Goal: Task Accomplishment & Management: Complete application form

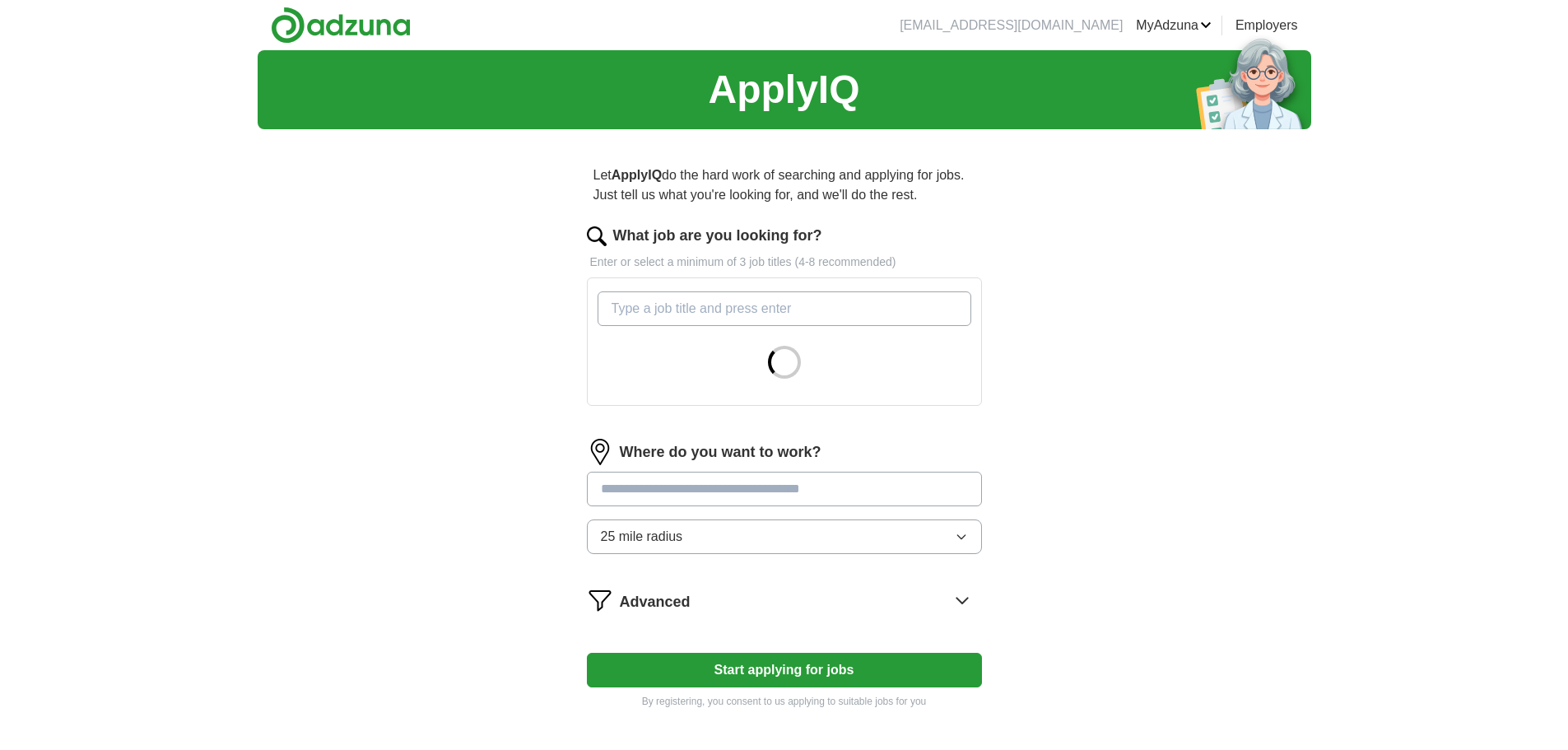
click at [836, 323] on input "What job are you looking for?" at bounding box center [785, 309] width 374 height 34
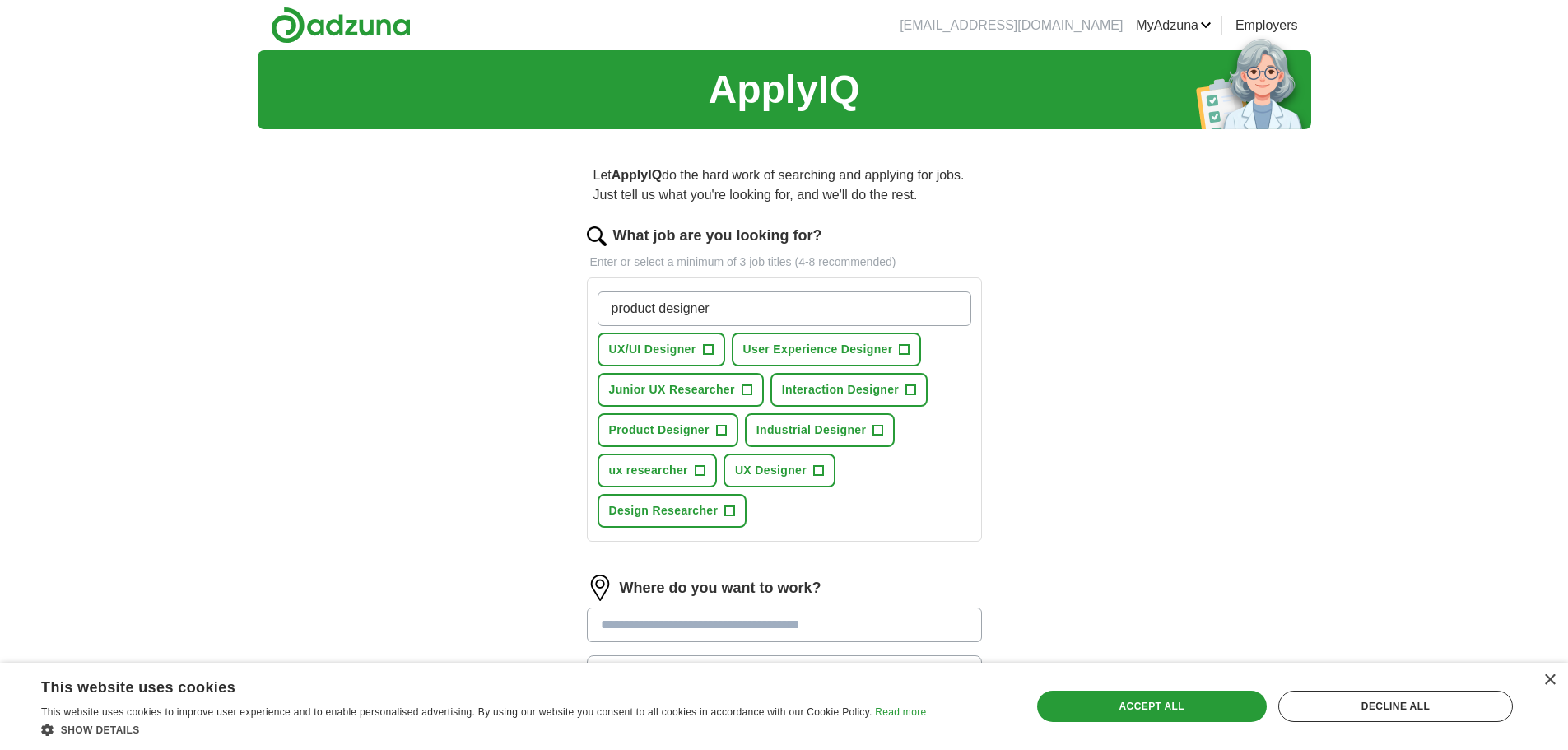
type input "product designer"
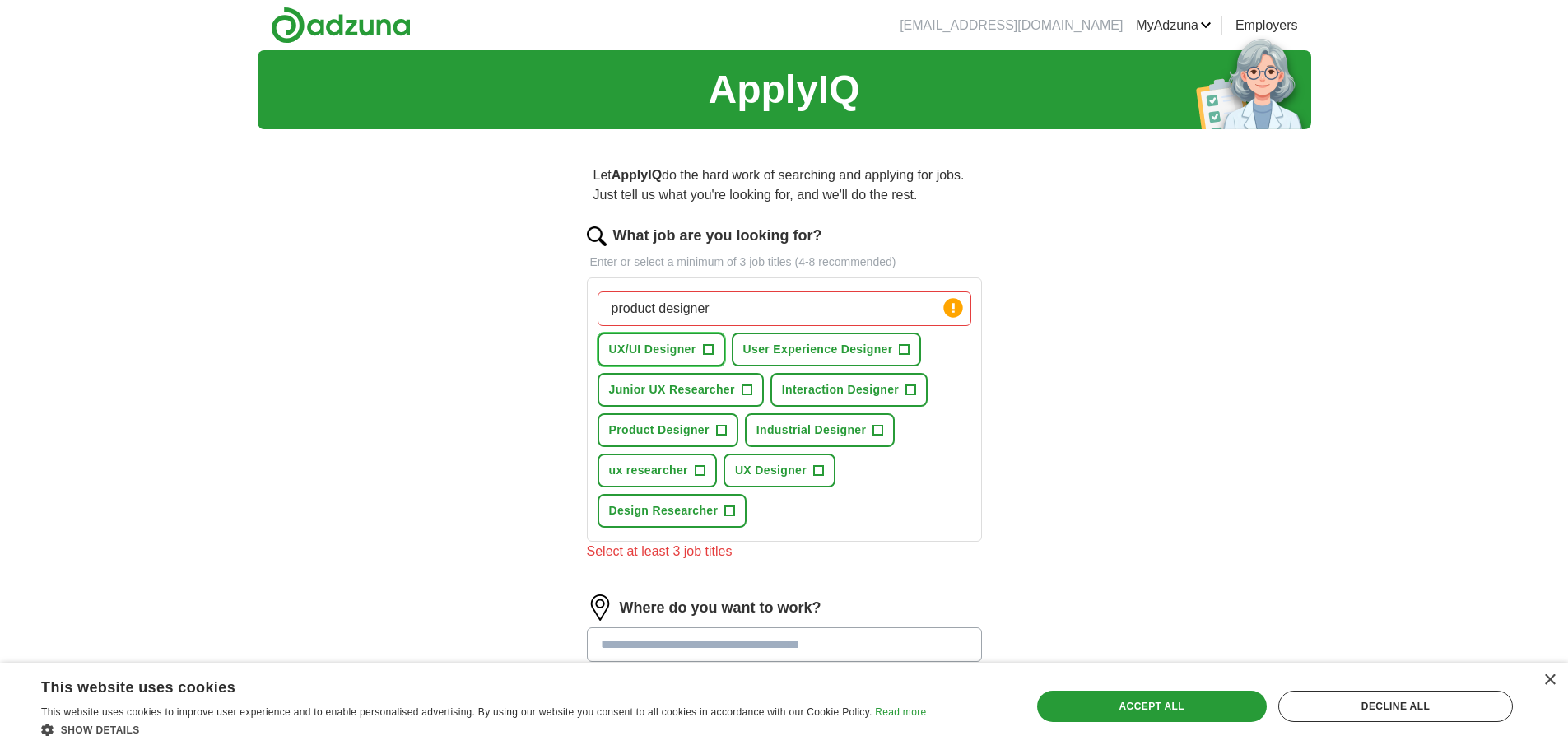
click at [713, 348] on span "+" at bounding box center [707, 350] width 10 height 14
click at [908, 351] on span "+" at bounding box center [904, 350] width 10 height 14
click at [751, 394] on span "+" at bounding box center [746, 390] width 10 height 14
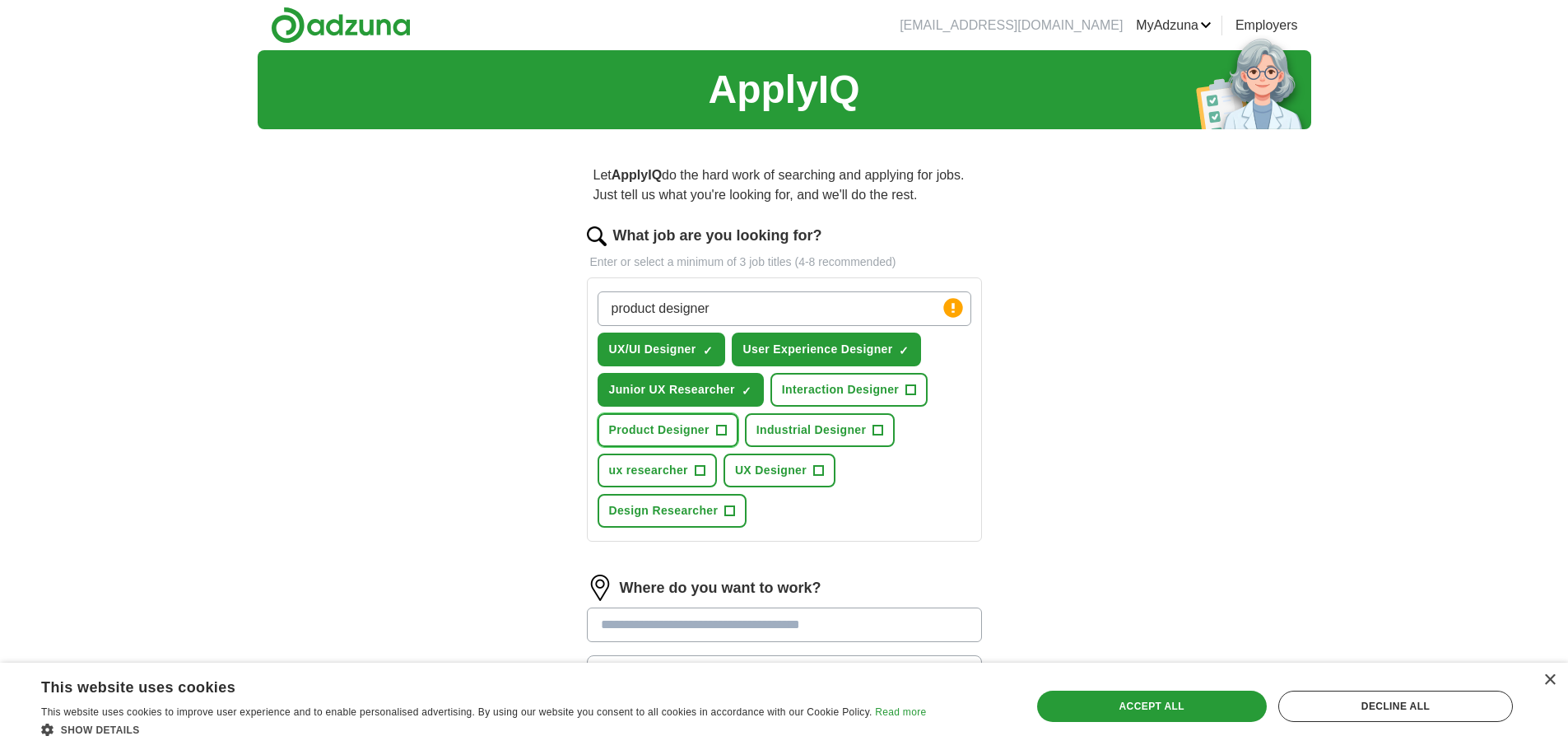
click at [719, 428] on span "+" at bounding box center [721, 430] width 10 height 14
click at [691, 474] on button "ux researcher +" at bounding box center [658, 470] width 119 height 33
click at [815, 472] on span "+" at bounding box center [818, 471] width 10 height 14
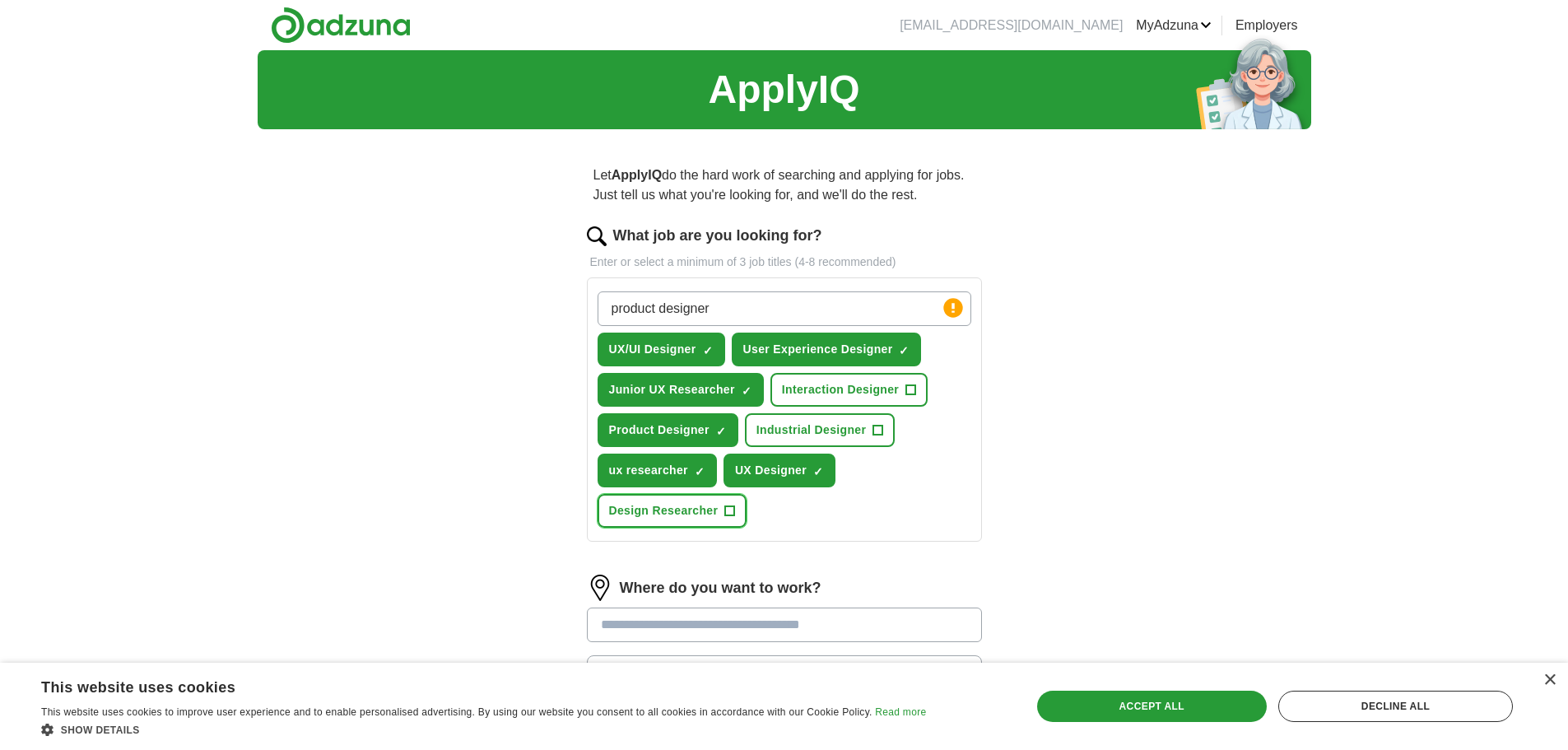
click at [729, 515] on span "+" at bounding box center [730, 511] width 10 height 14
click at [872, 431] on button "Industrial Designer +" at bounding box center [820, 429] width 150 height 33
click at [910, 391] on span "+" at bounding box center [910, 390] width 10 height 14
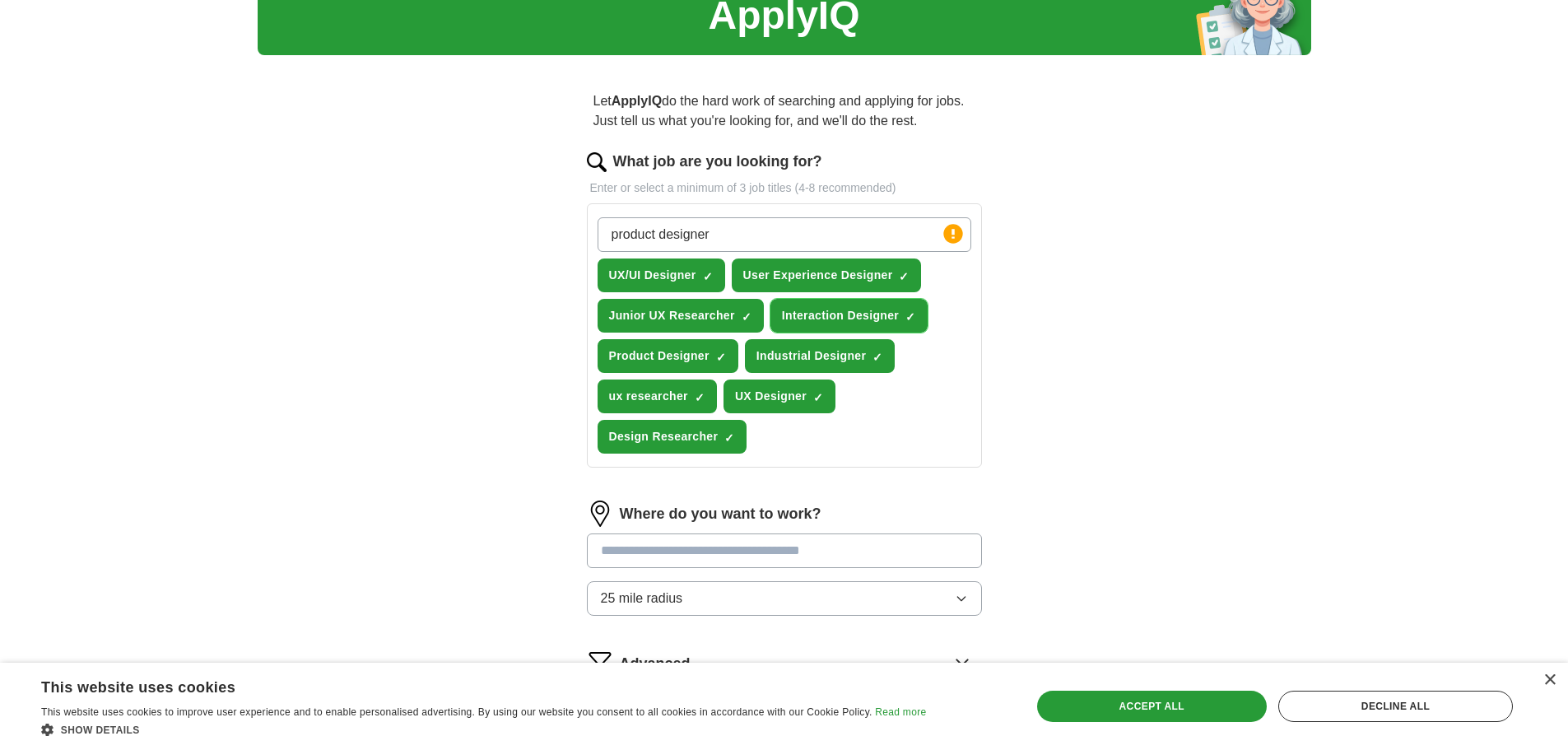
scroll to position [164, 0]
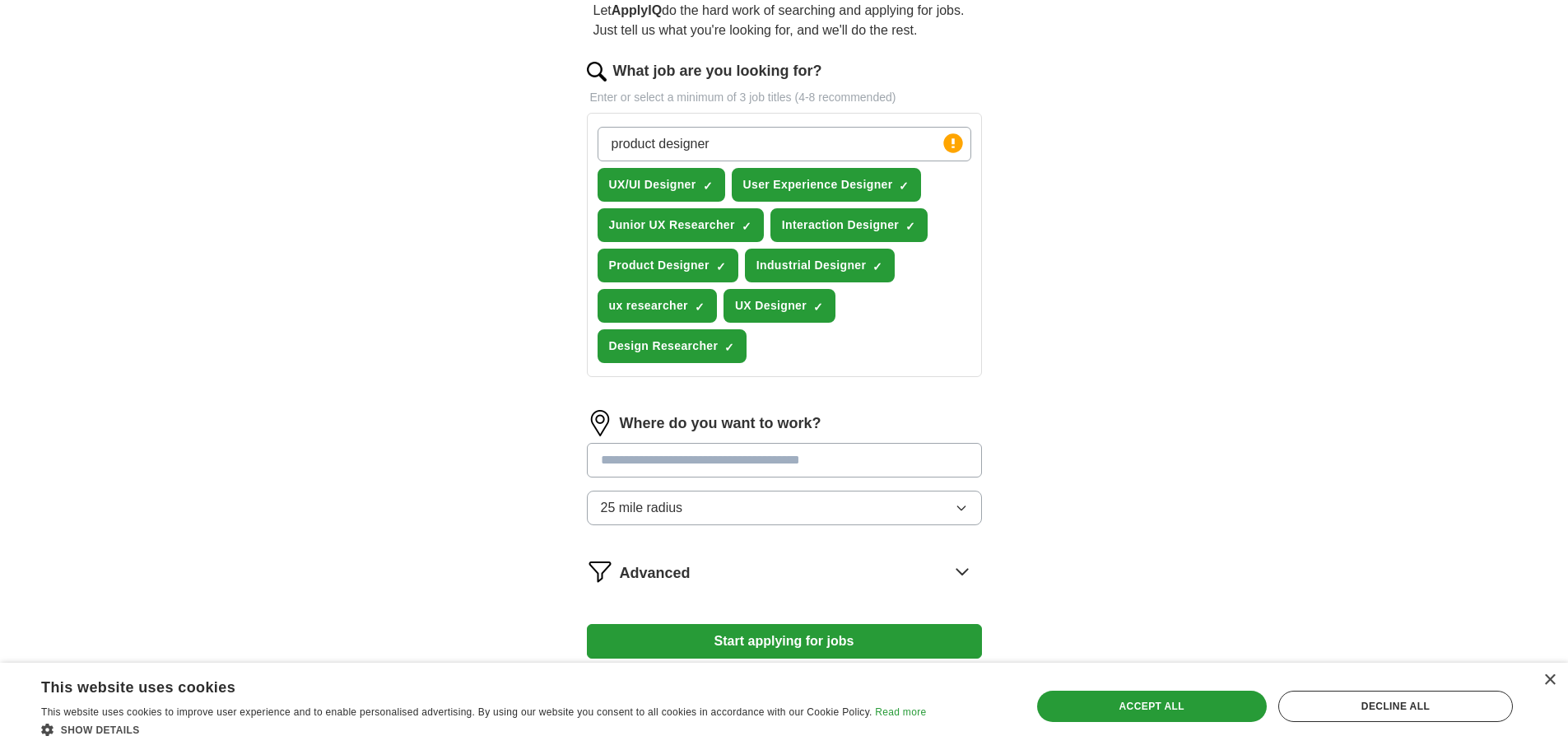
click at [772, 446] on input at bounding box center [784, 460] width 395 height 34
type input "****"
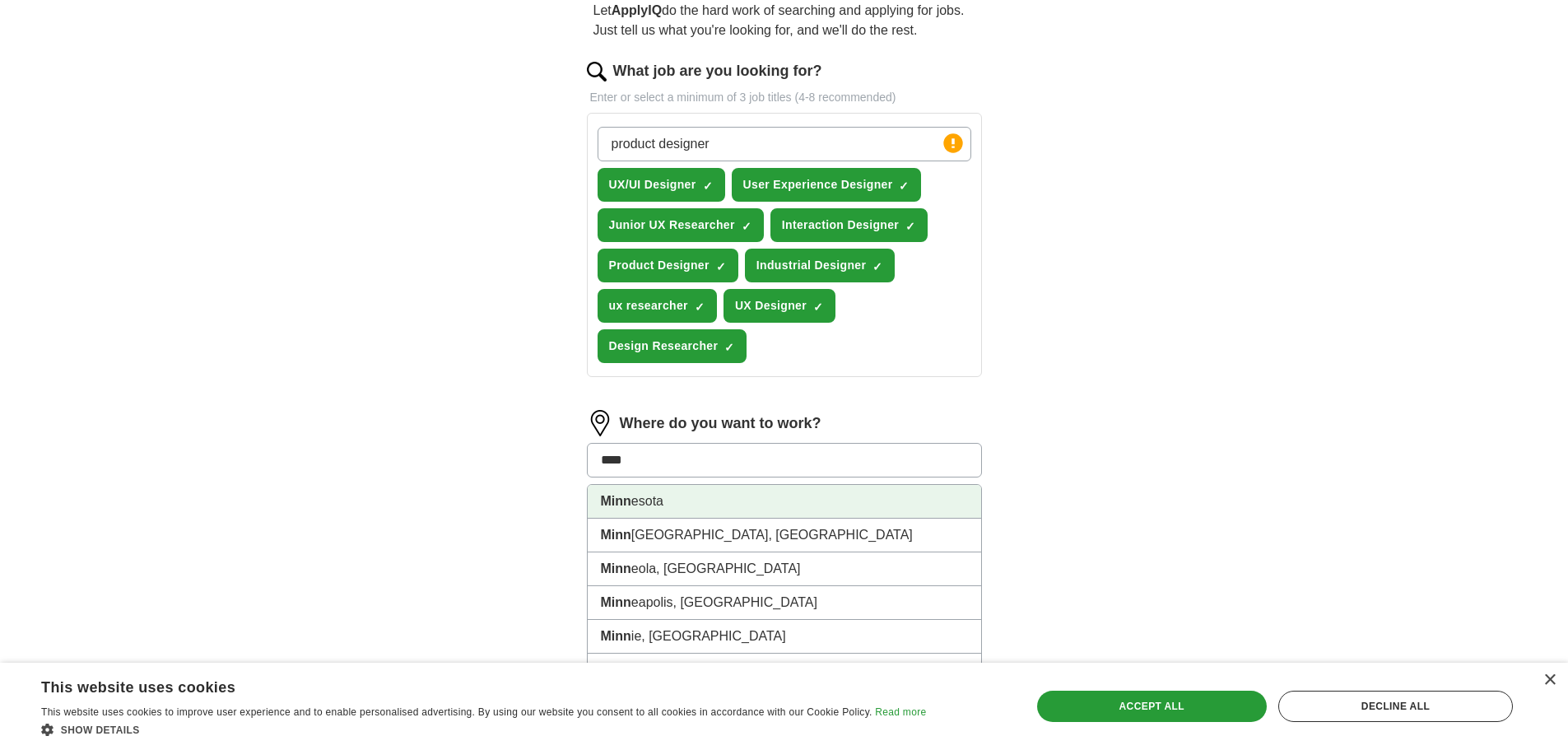
click at [741, 505] on li "Minn esota" at bounding box center [785, 502] width 394 height 33
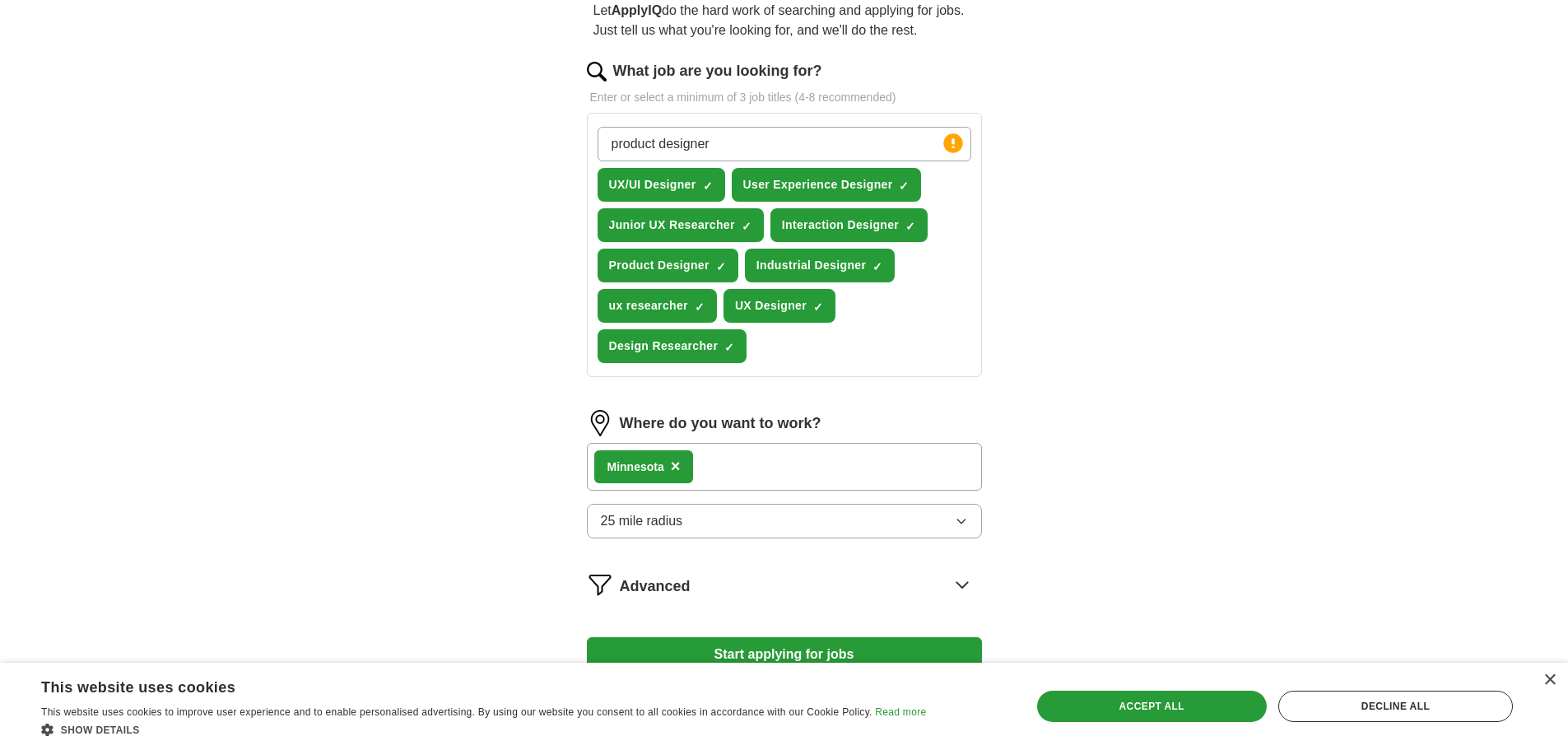
scroll to position [247, 0]
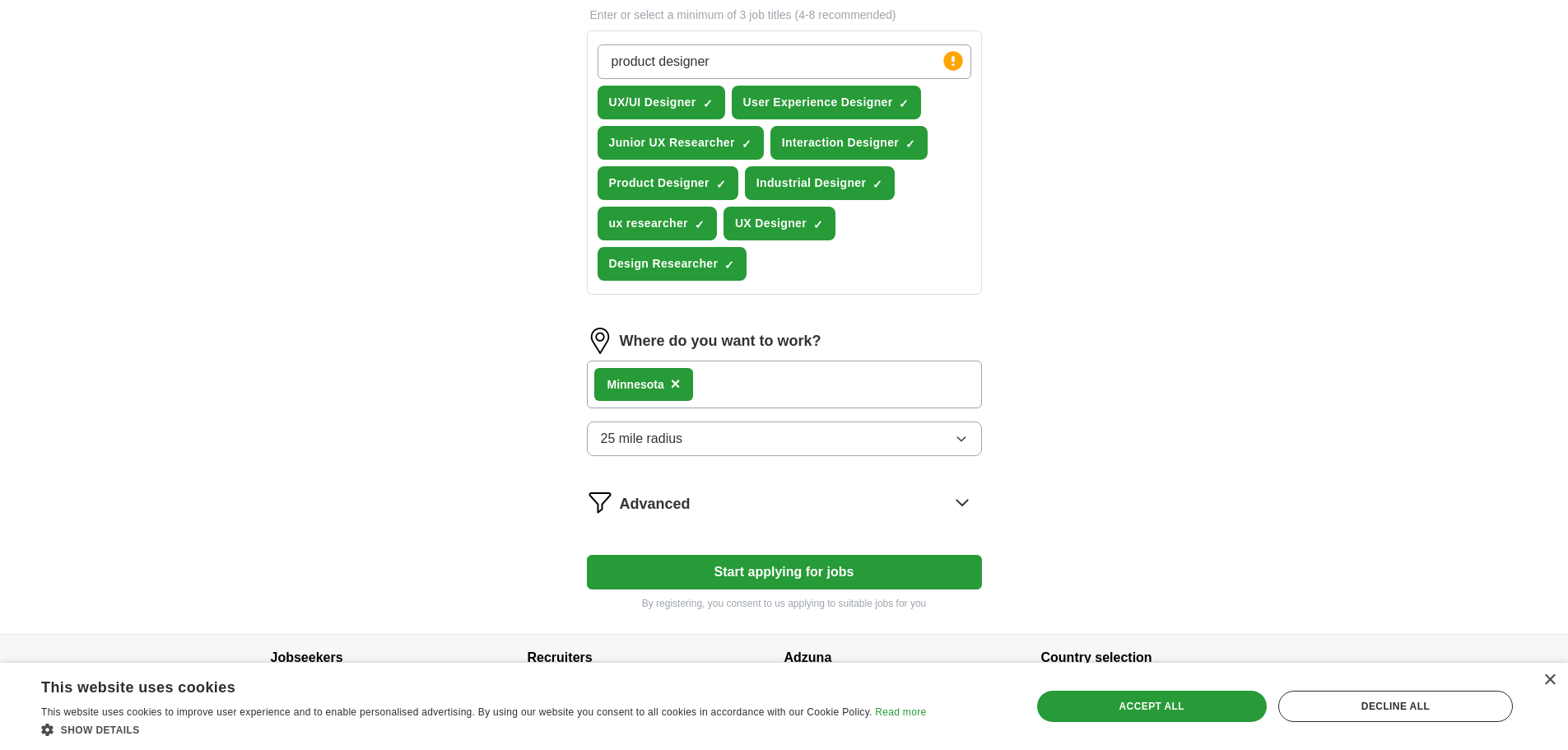
click at [678, 389] on span "×" at bounding box center [676, 384] width 10 height 18
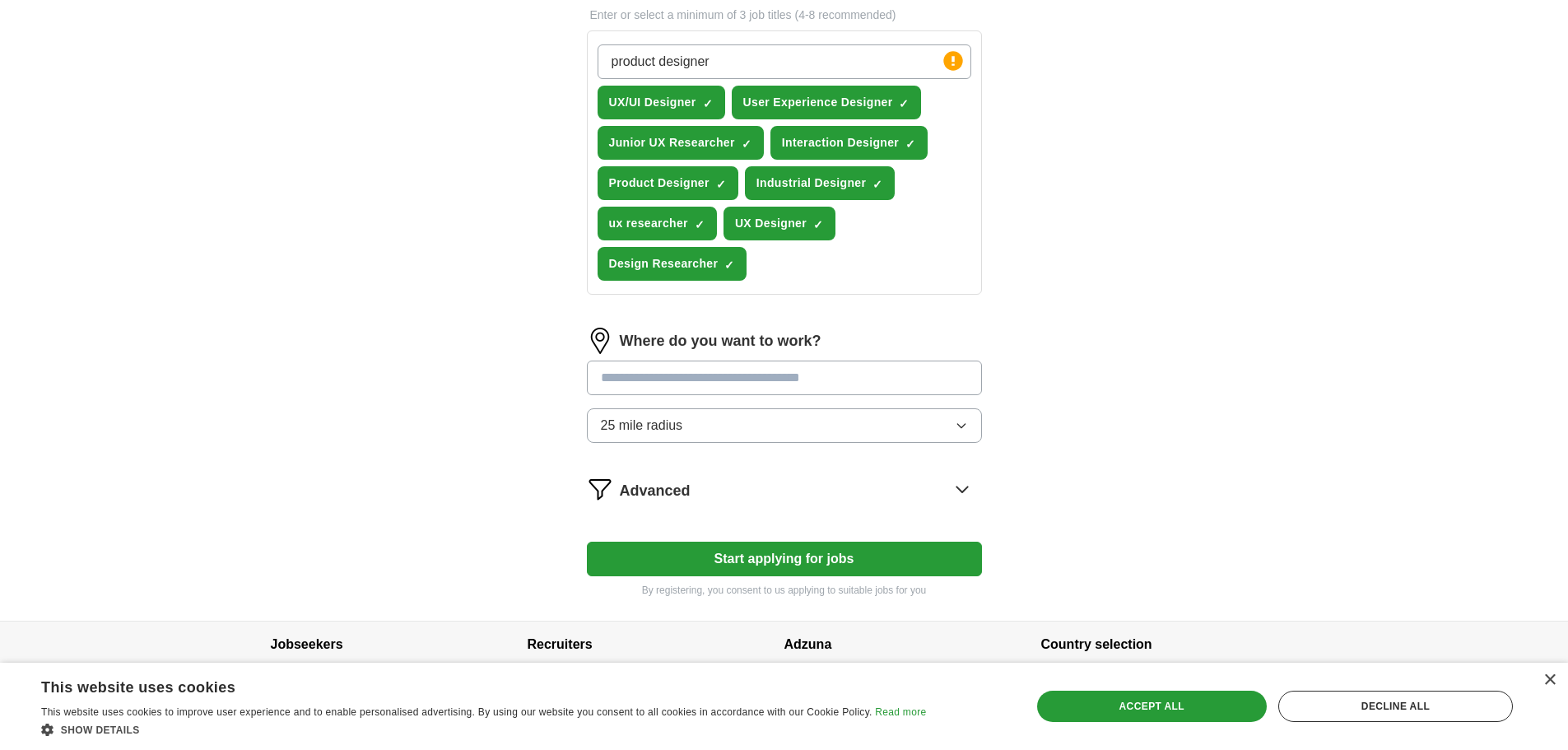
click at [678, 388] on input at bounding box center [784, 378] width 395 height 34
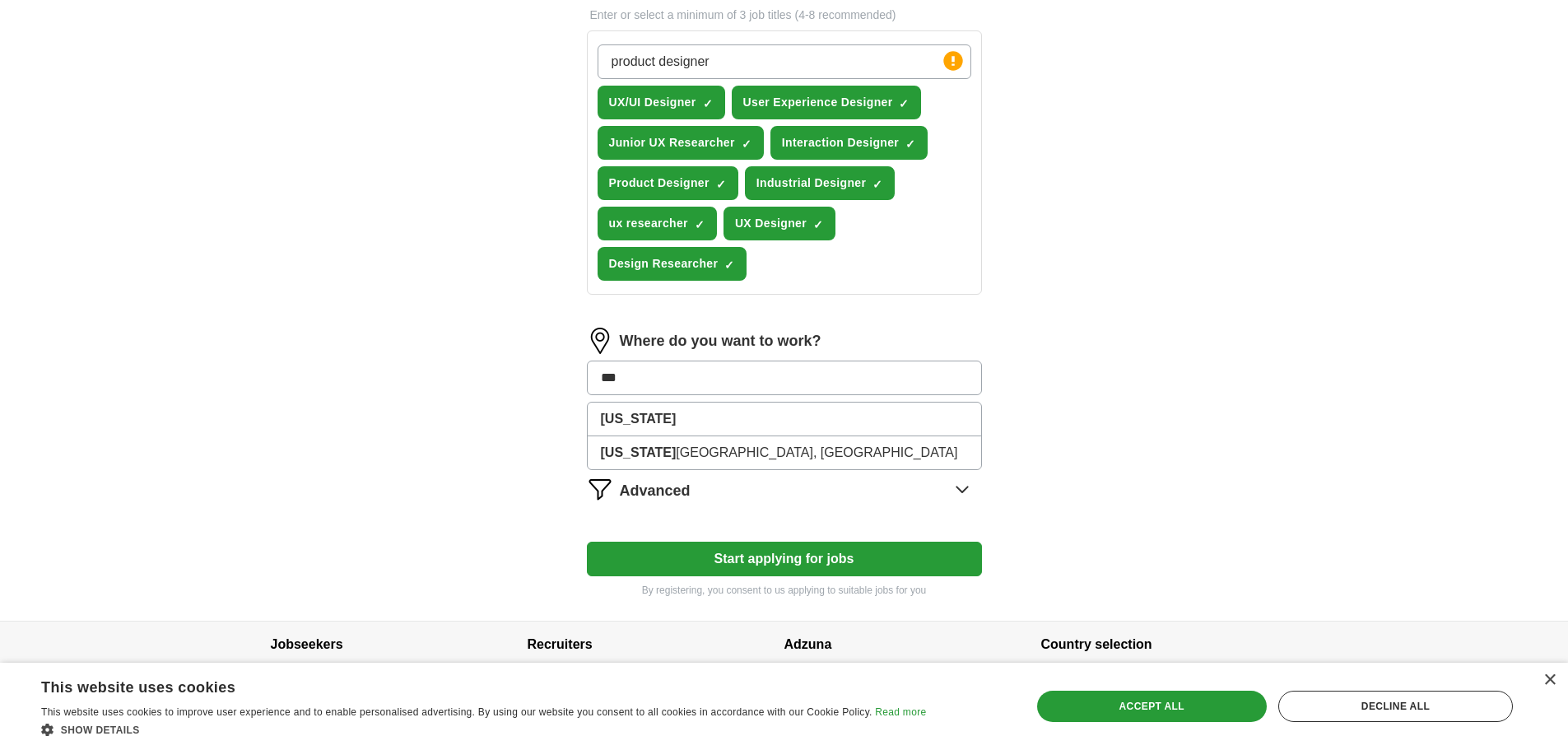
type input "****"
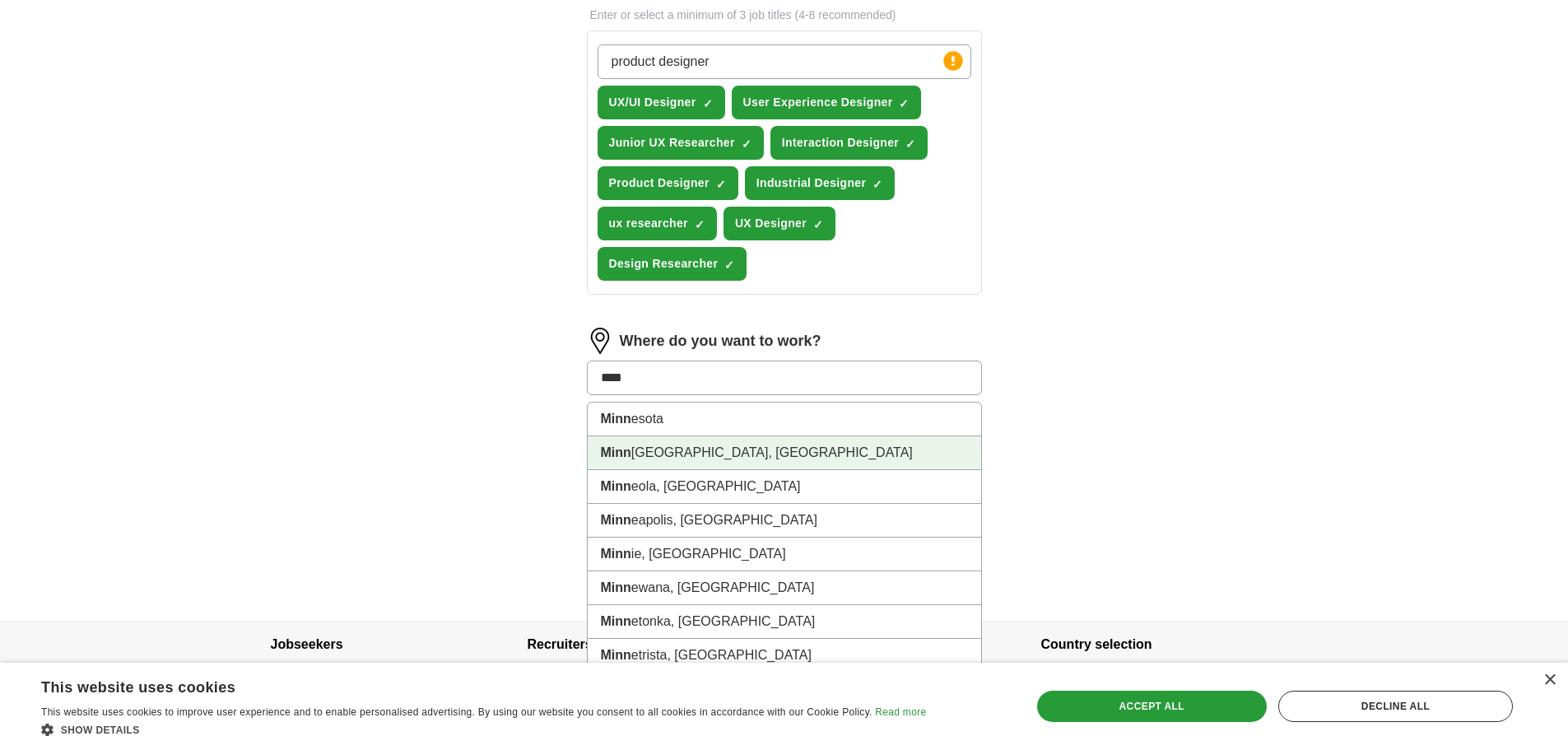
click at [707, 444] on li "Minn eapolis, [GEOGRAPHIC_DATA]" at bounding box center [785, 453] width 394 height 33
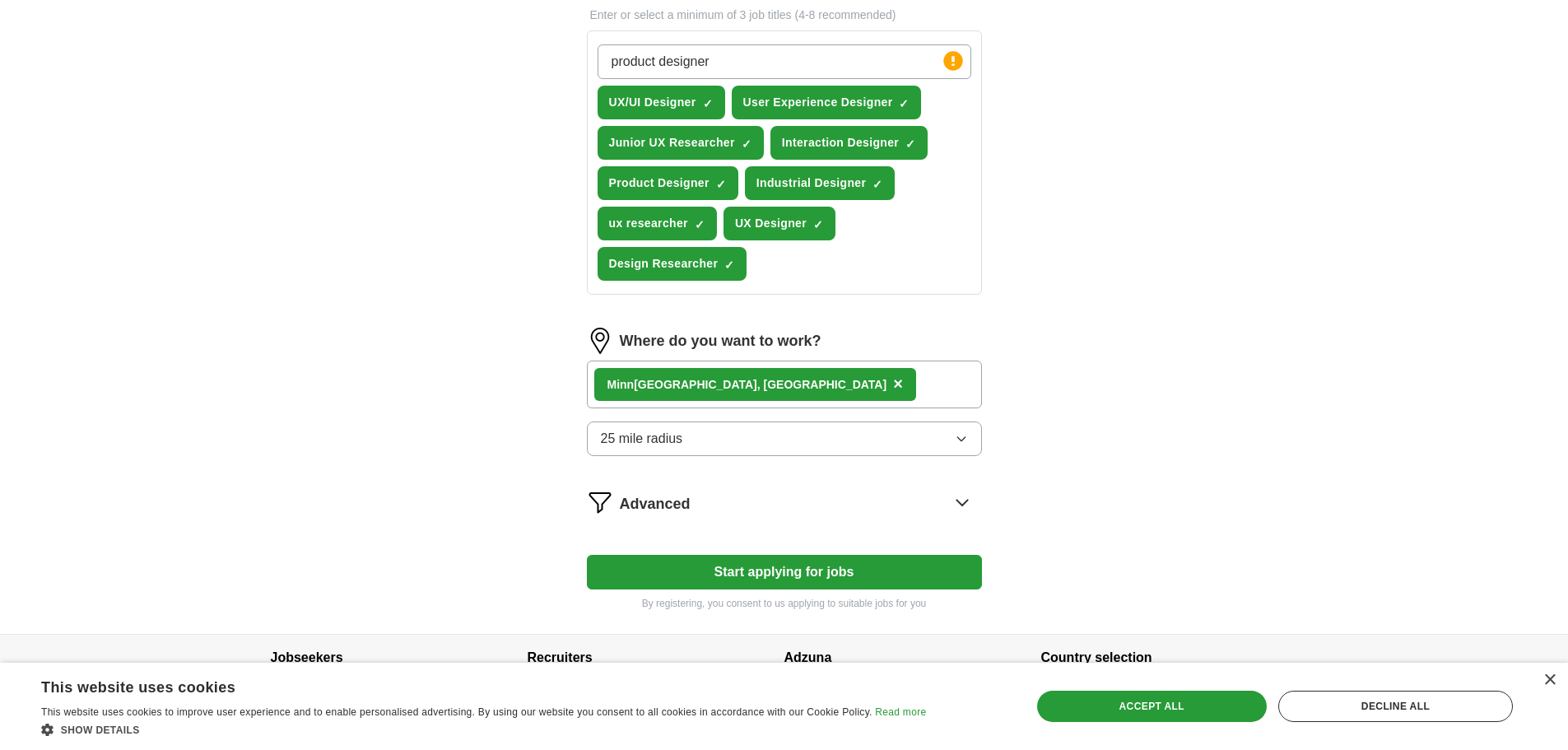
click at [747, 436] on button "25 mile radius" at bounding box center [784, 439] width 395 height 34
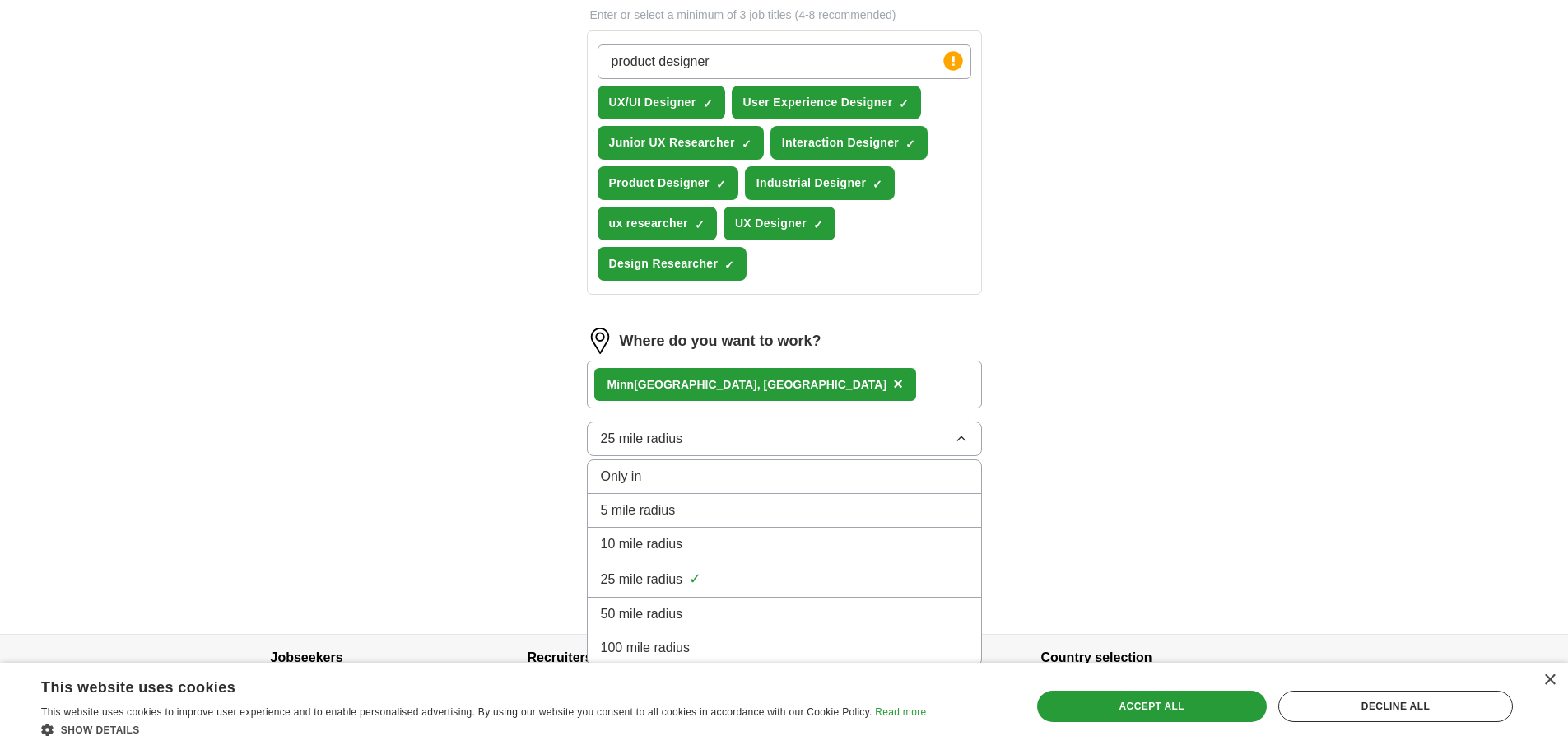
click at [718, 383] on div "Minn eapolis, [GEOGRAPHIC_DATA] ×" at bounding box center [755, 384] width 322 height 33
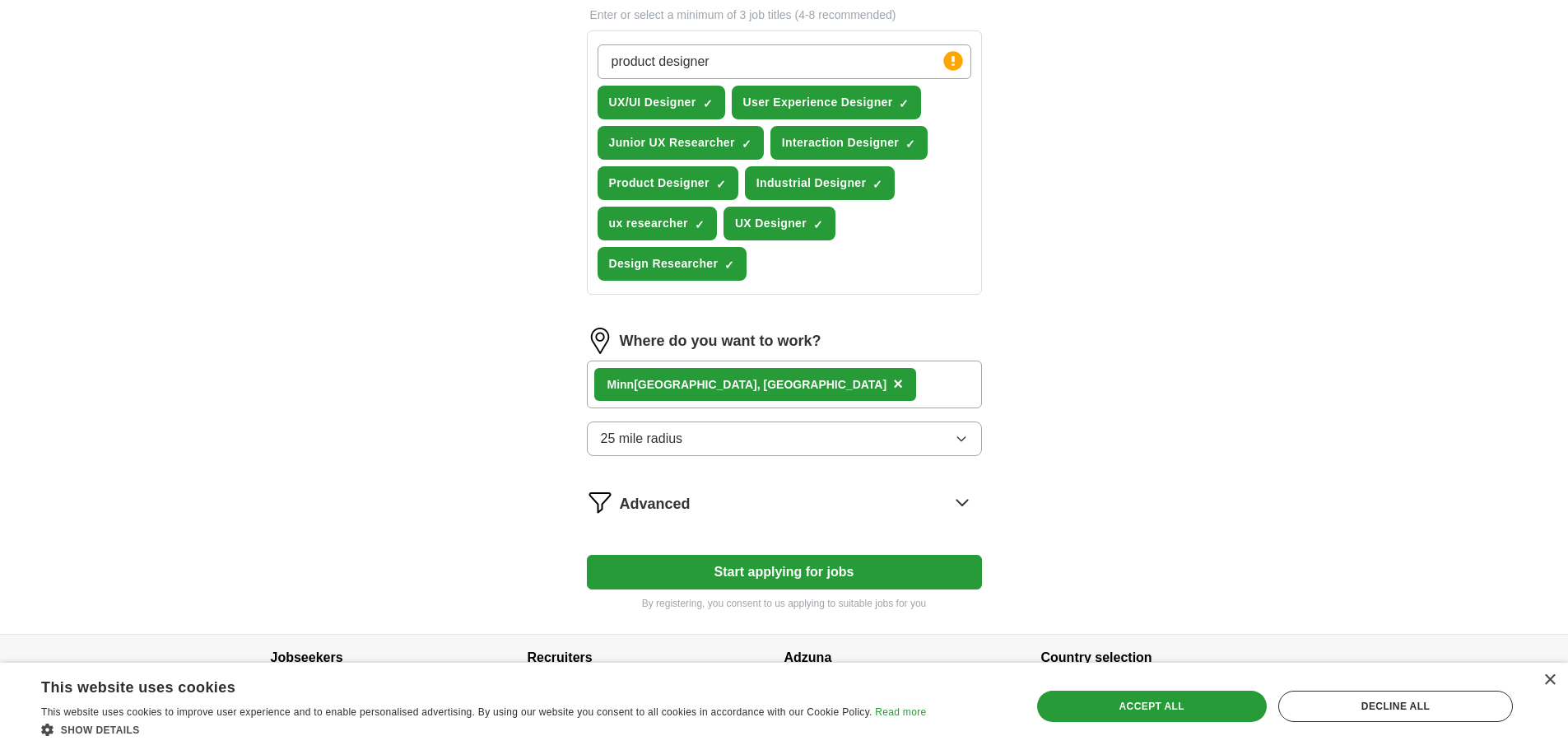
click at [893, 384] on button "×" at bounding box center [898, 384] width 10 height 24
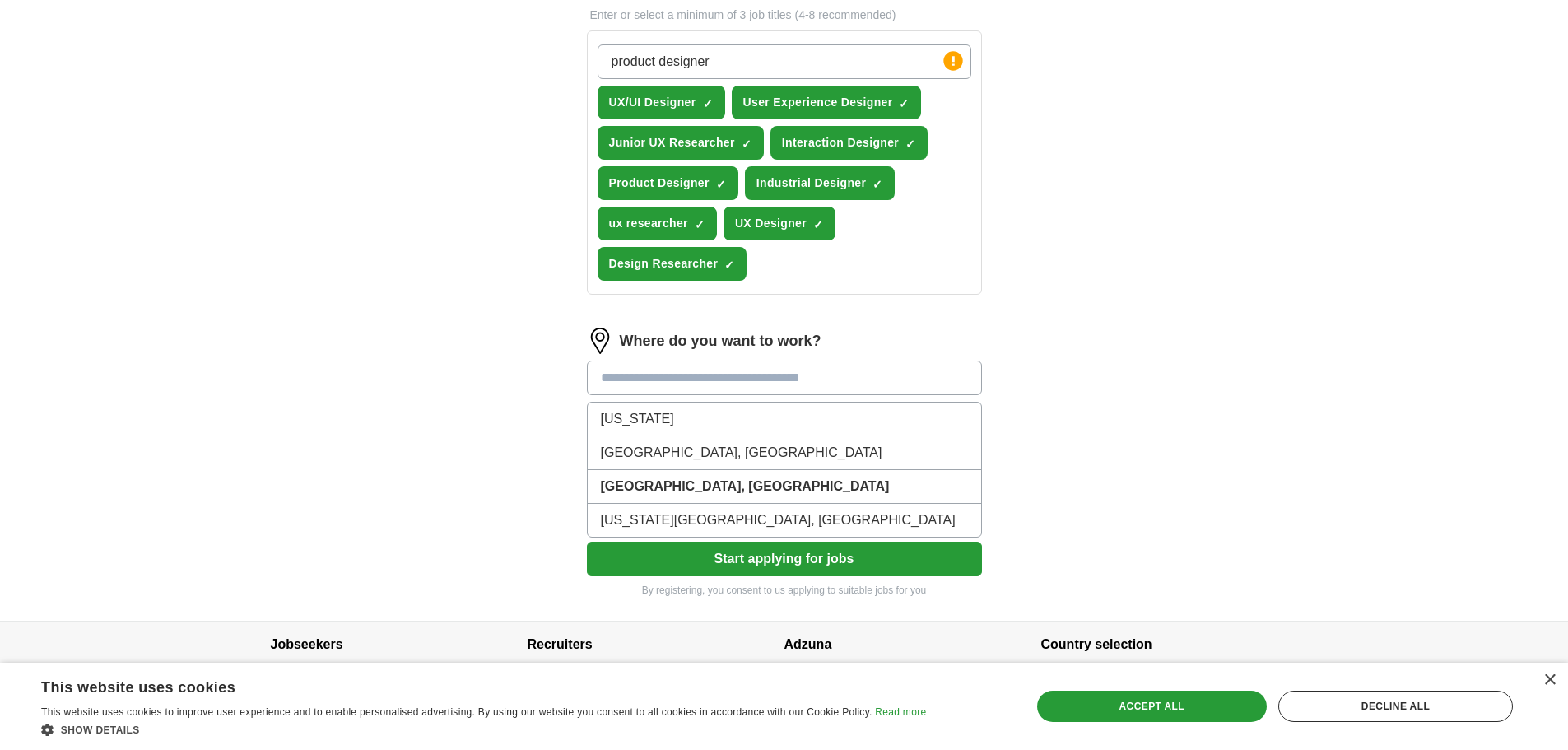
click at [717, 385] on input at bounding box center [784, 378] width 395 height 34
click at [688, 417] on li "[US_STATE]" at bounding box center [785, 419] width 394 height 33
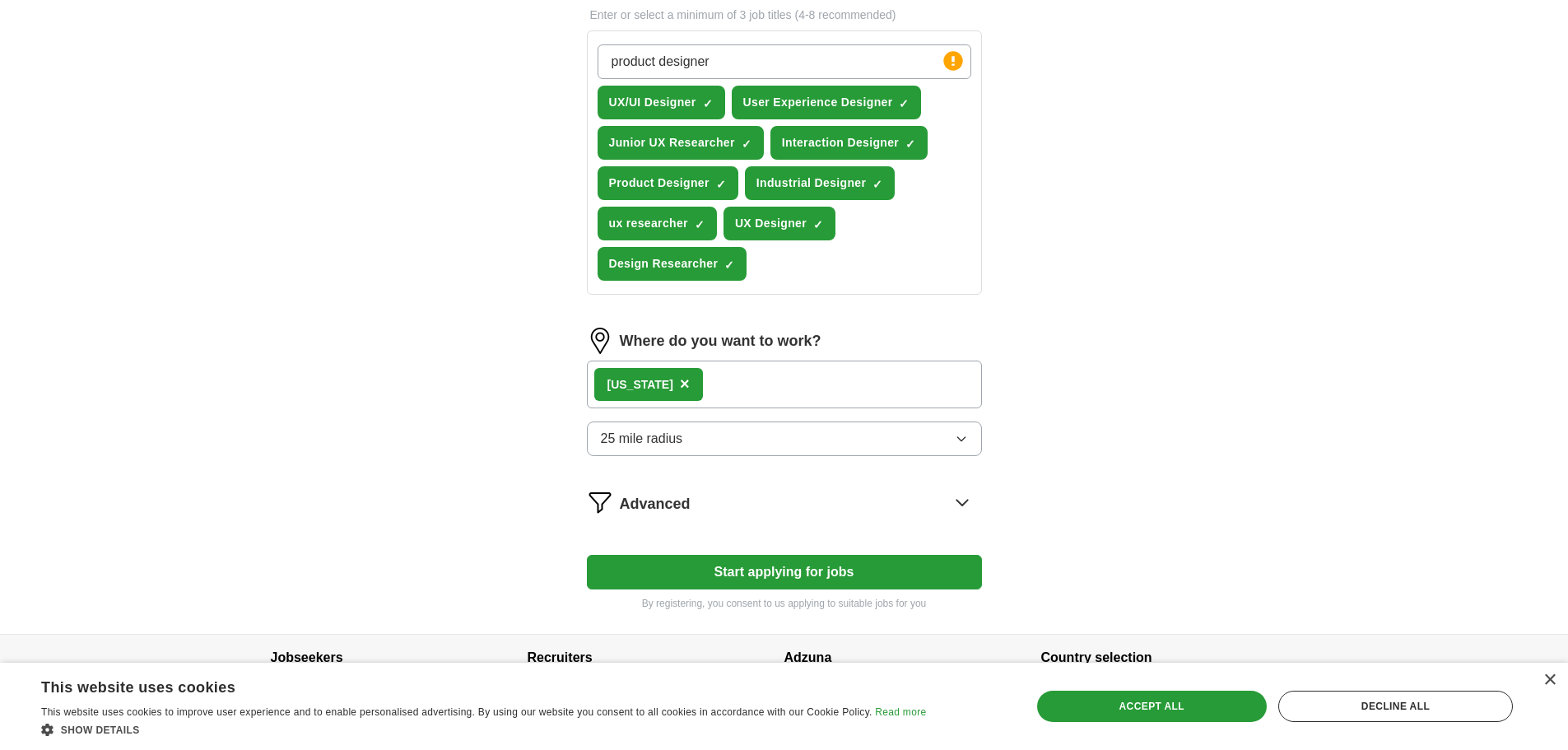
click at [742, 511] on div "Advanced" at bounding box center [800, 502] width 362 height 26
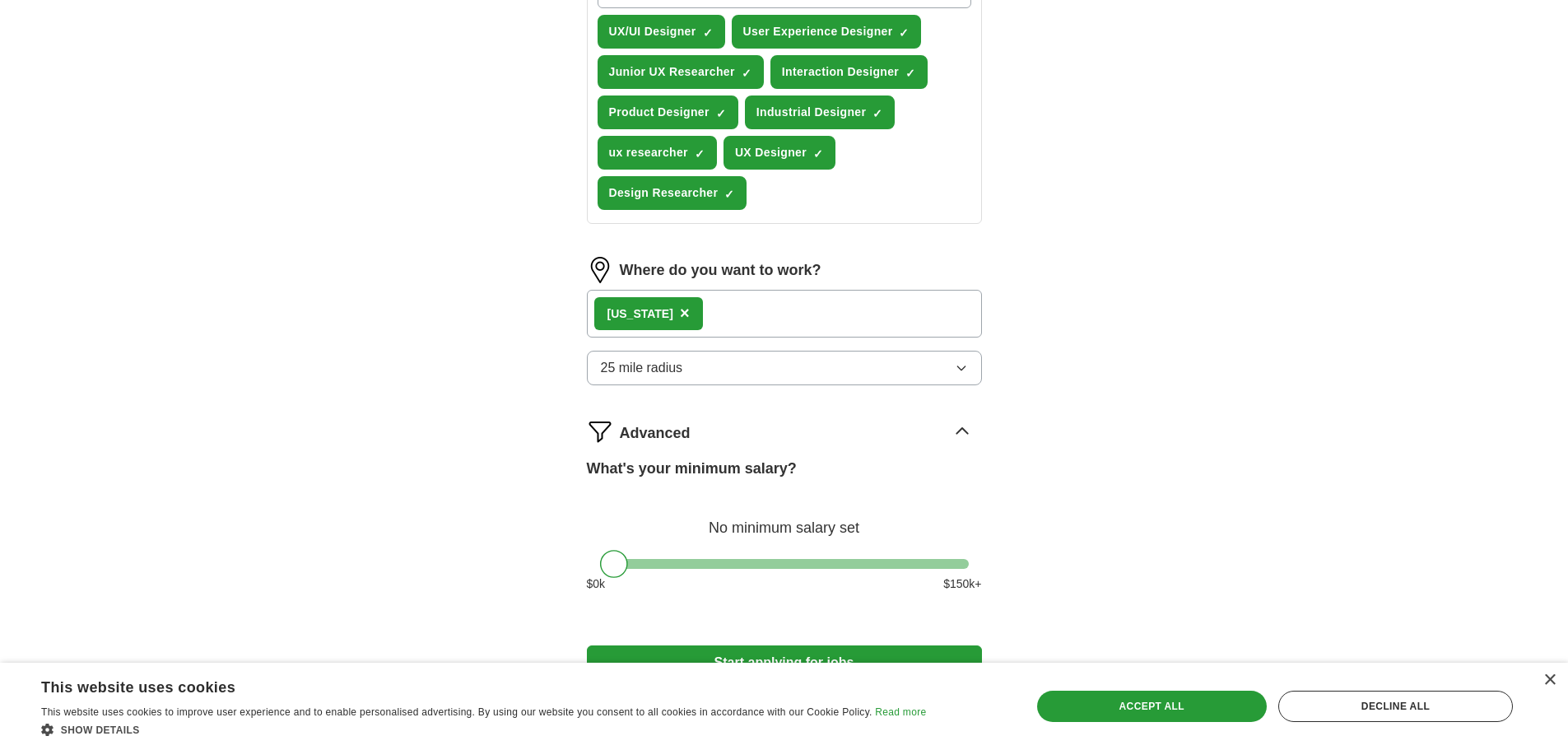
scroll to position [459, 0]
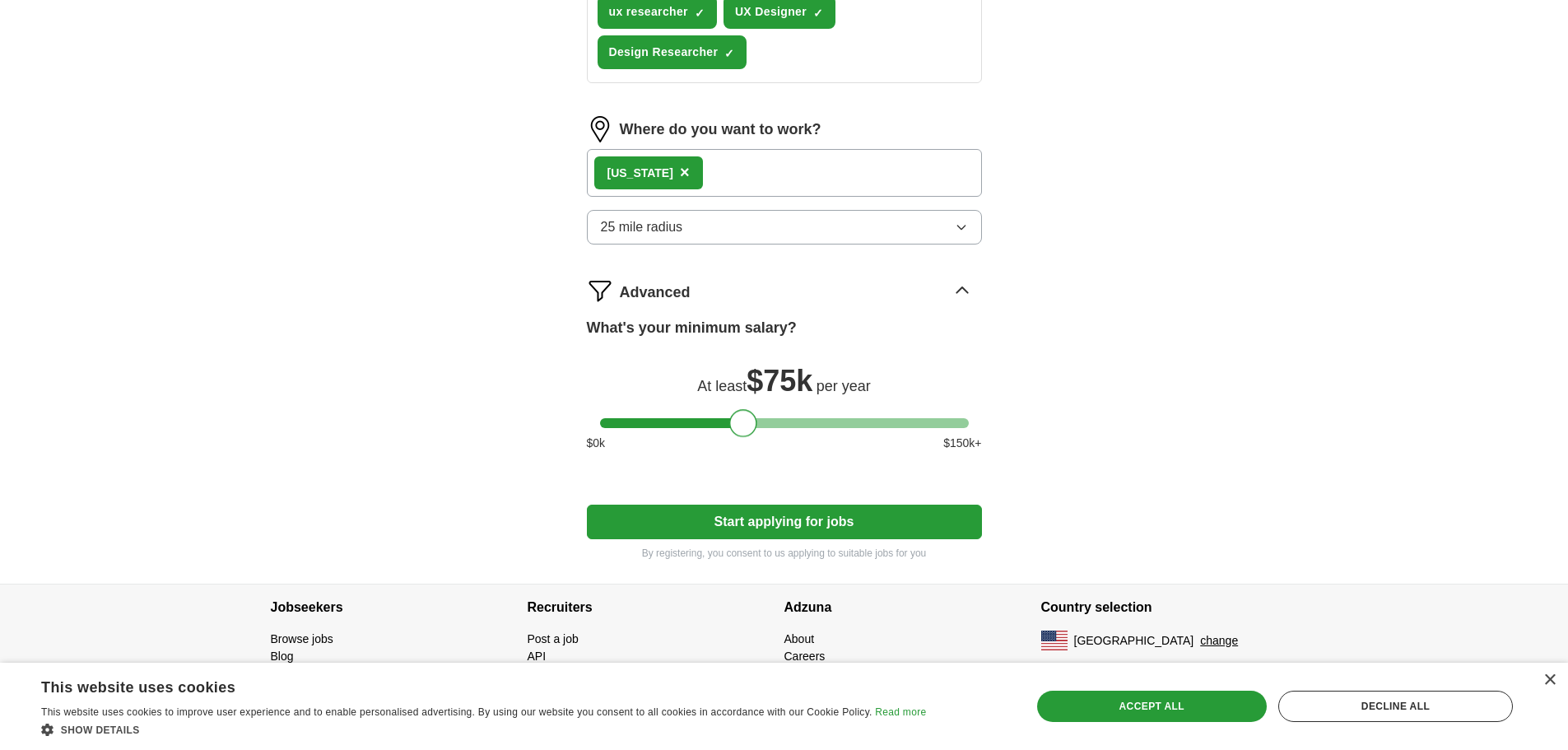
drag, startPoint x: 630, startPoint y: 424, endPoint x: 752, endPoint y: 430, distance: 122.1
click at [752, 430] on div at bounding box center [742, 423] width 28 height 28
click at [779, 529] on button "Start applying for jobs" at bounding box center [784, 522] width 395 height 34
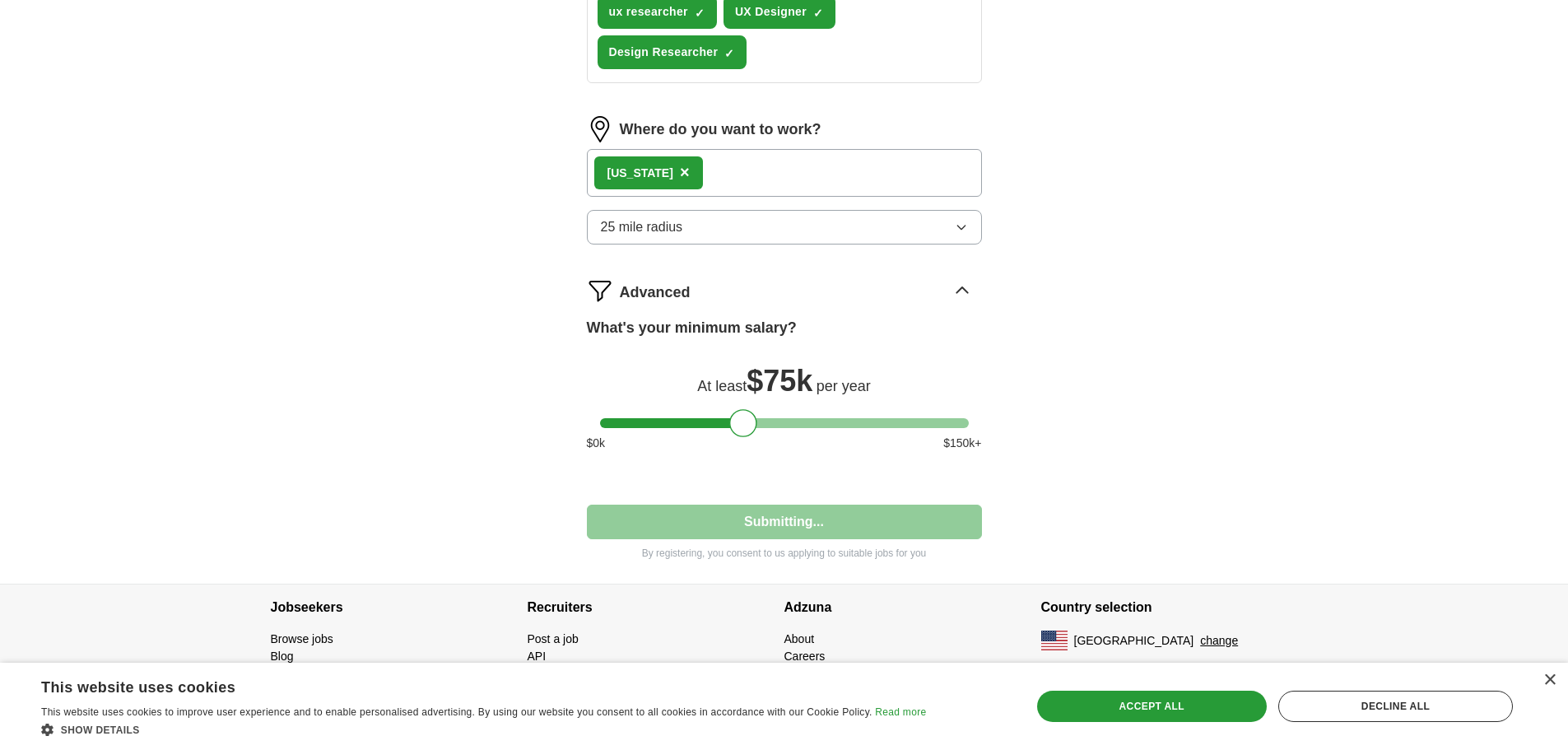
select select "**"
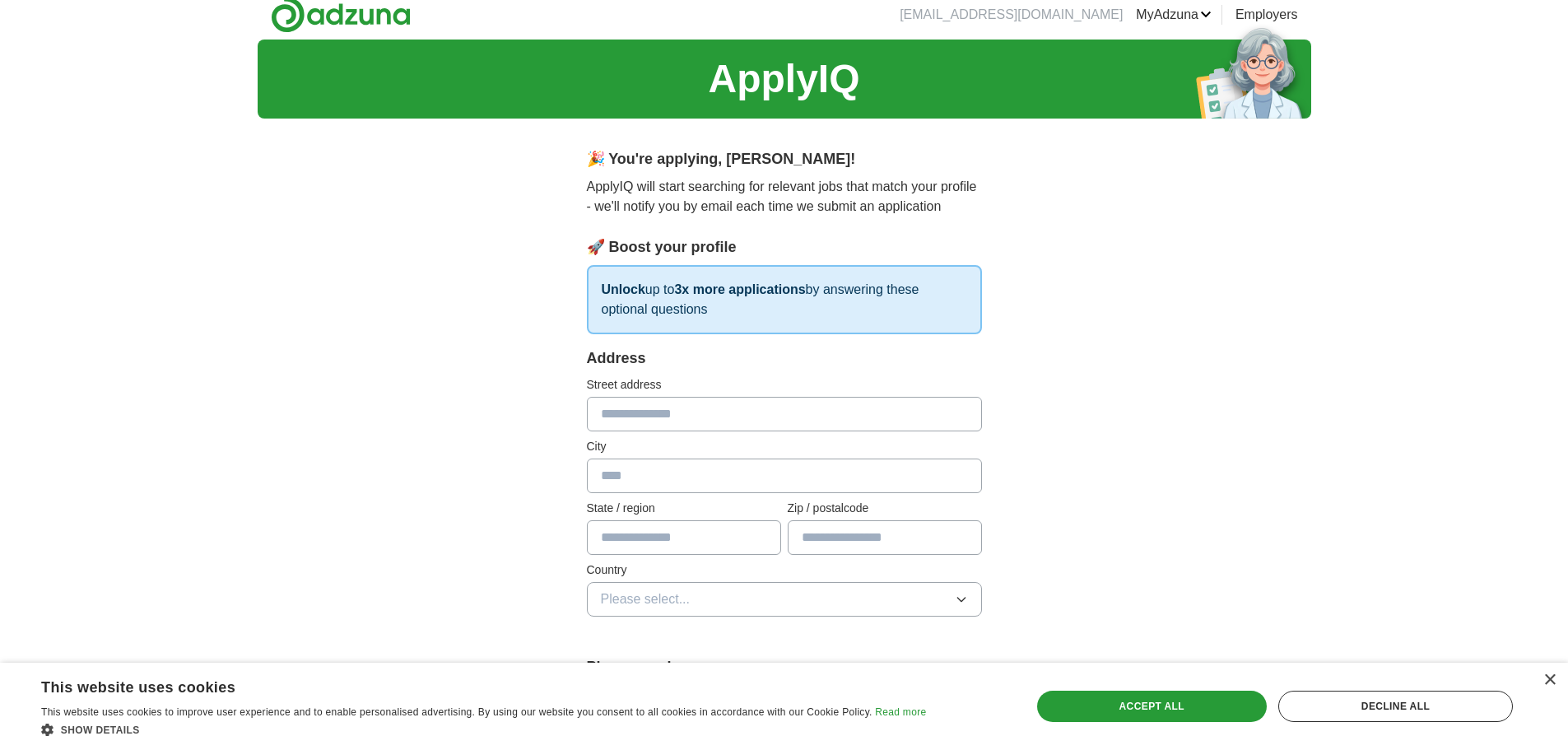
scroll to position [0, 0]
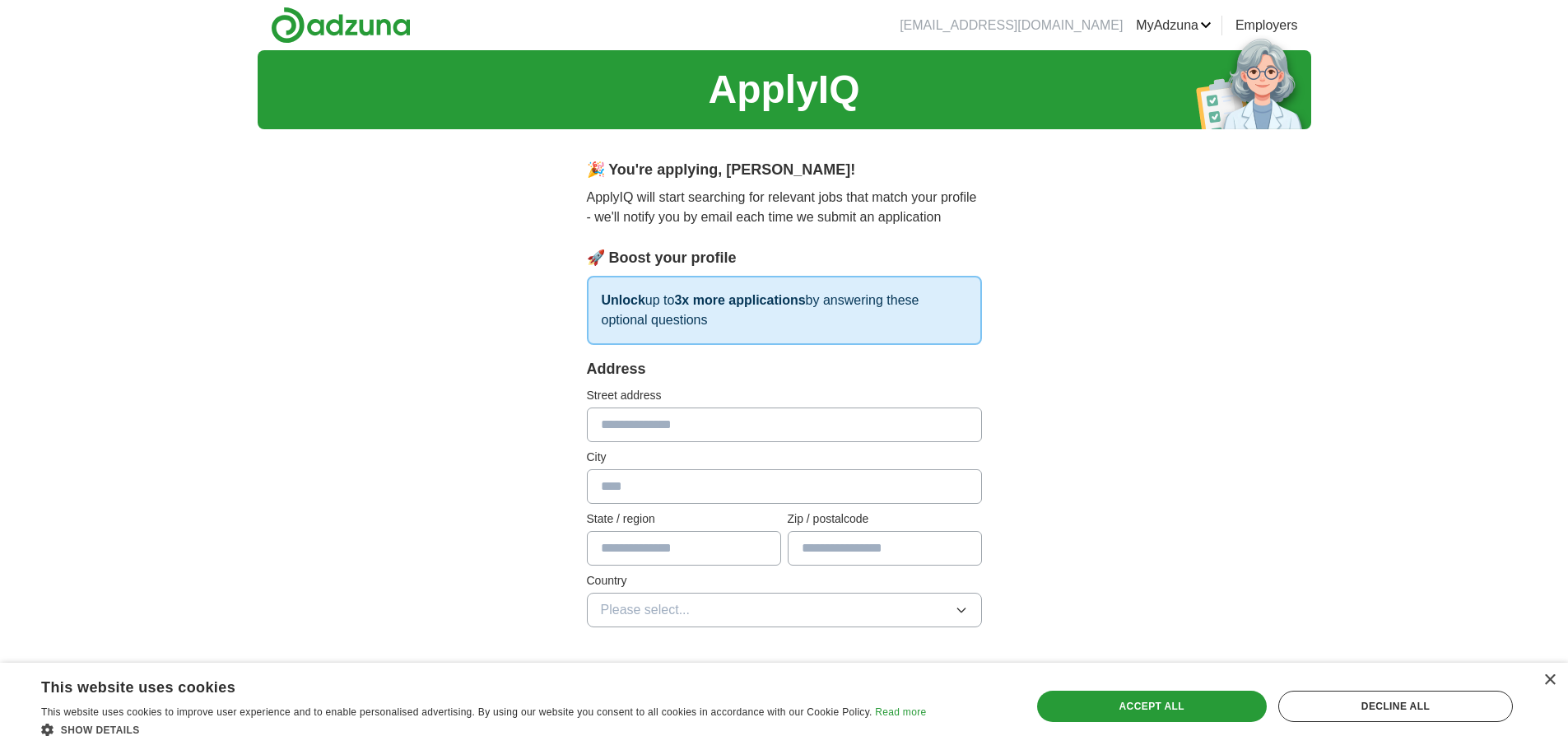
click at [0, 0] on link "Resumes" at bounding box center [0, 0] width 0 height 0
